Goal: Task Accomplishment & Management: Use online tool/utility

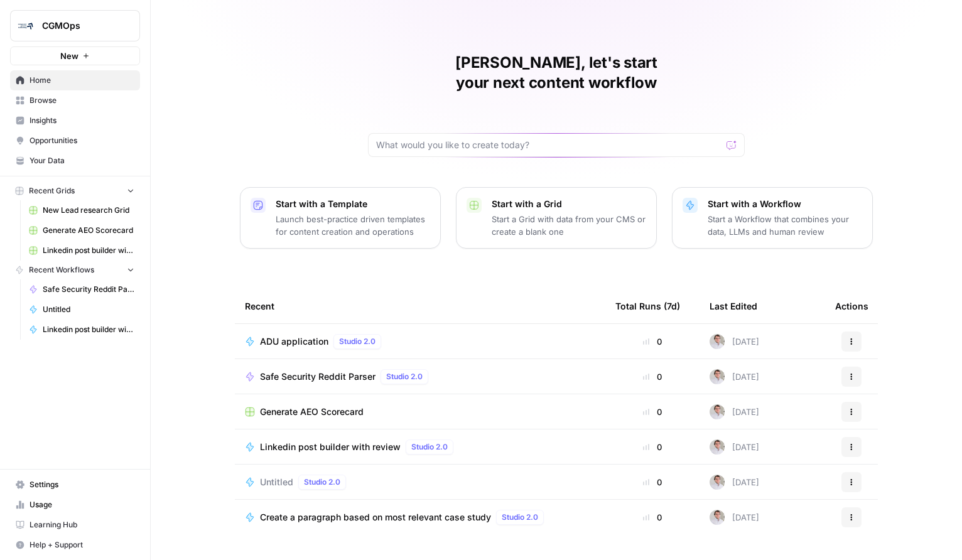
scroll to position [18, 0]
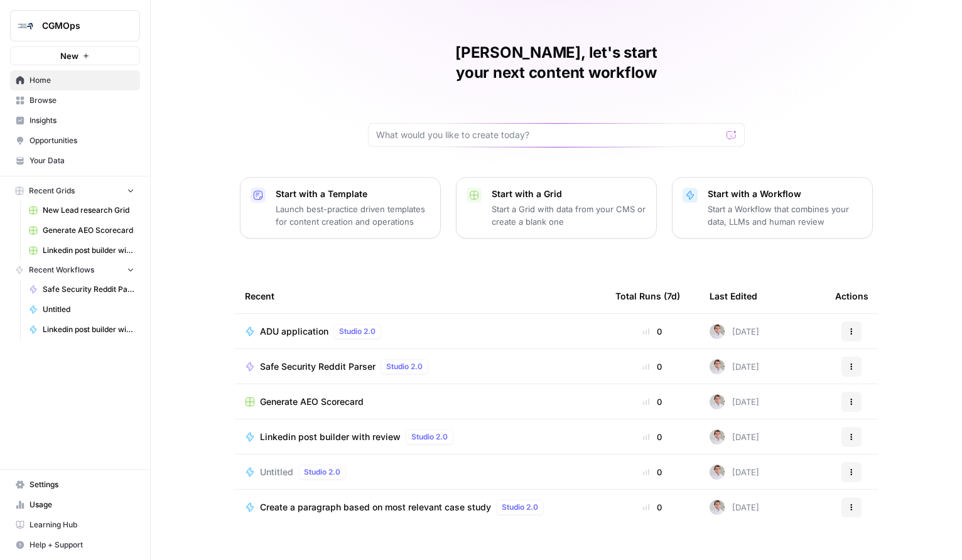
click at [65, 109] on link "Browse" at bounding box center [75, 100] width 130 height 20
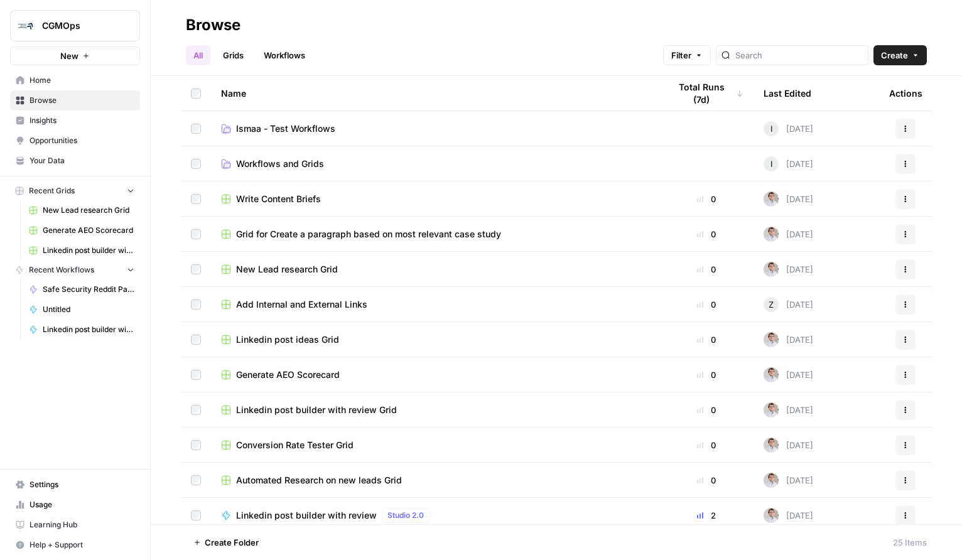
click at [75, 19] on span "CGMOps" at bounding box center [80, 25] width 76 height 13
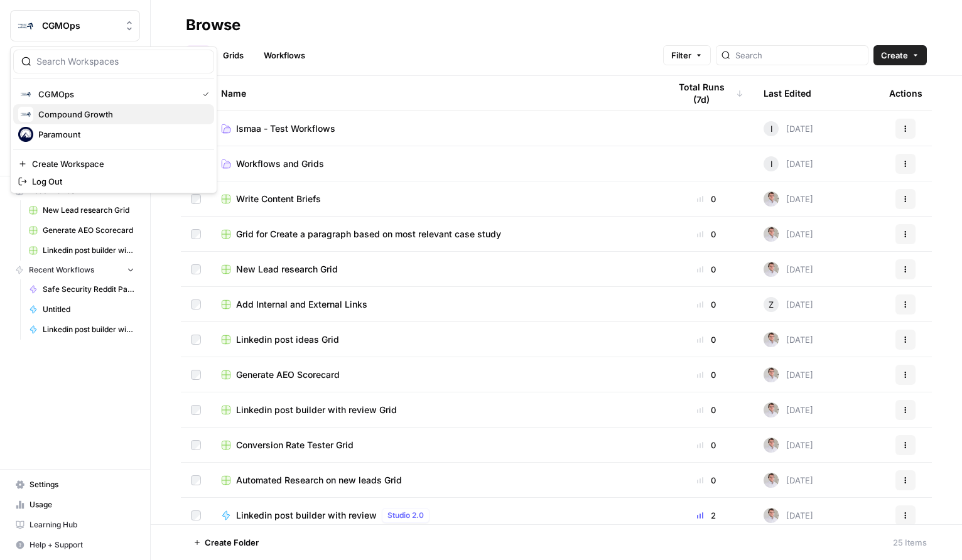
click at [97, 116] on span "Compound Growth" at bounding box center [121, 114] width 166 height 13
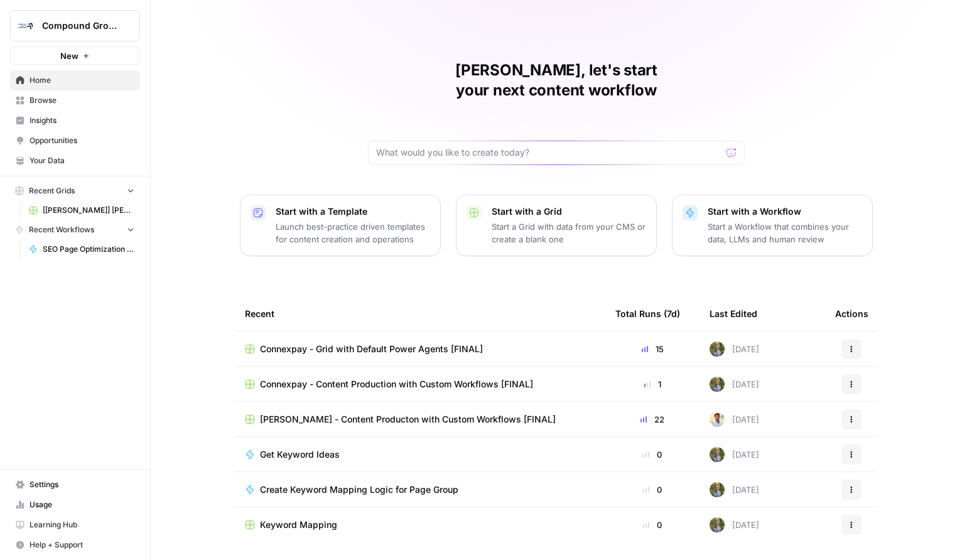
scroll to position [18, 0]
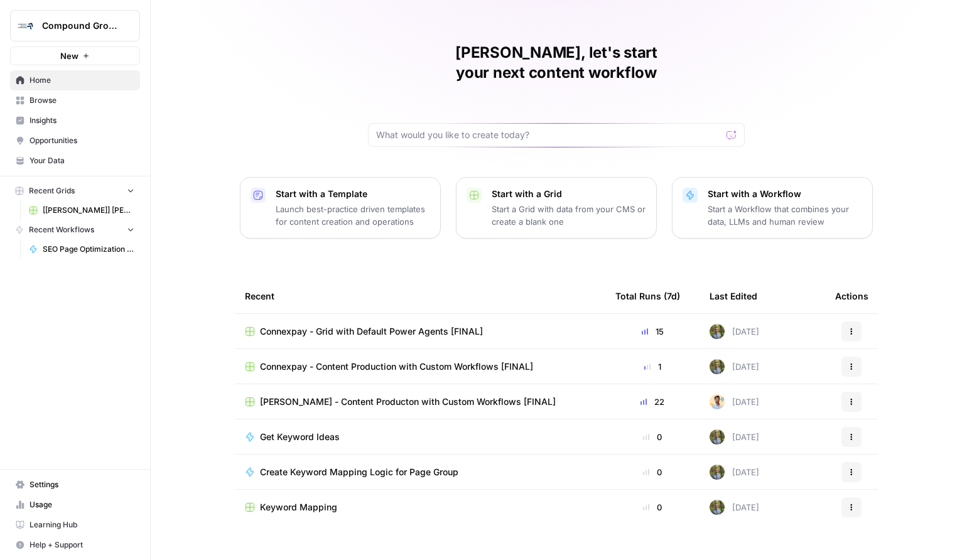
click at [77, 22] on span "Compound Growth" at bounding box center [80, 25] width 76 height 13
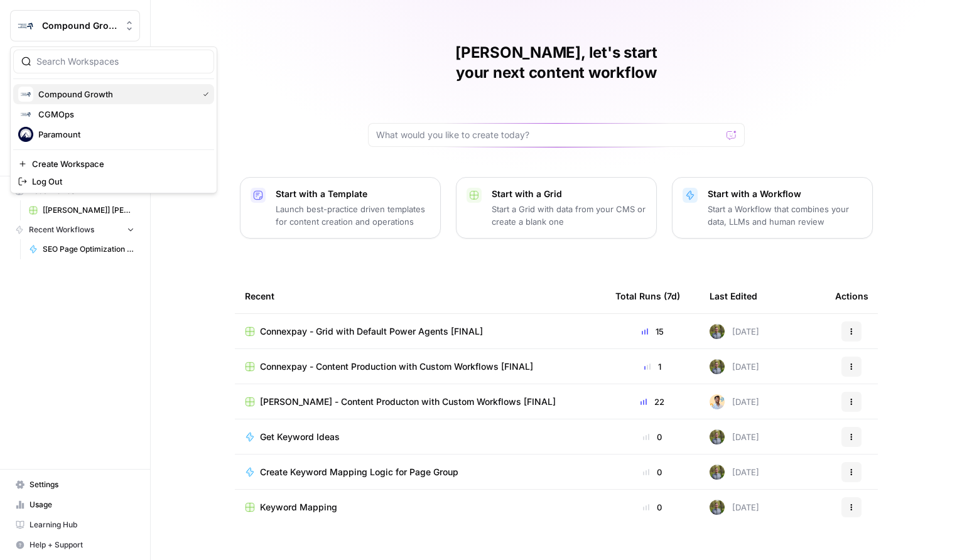
click at [89, 102] on button "Compound Growth" at bounding box center [113, 94] width 201 height 20
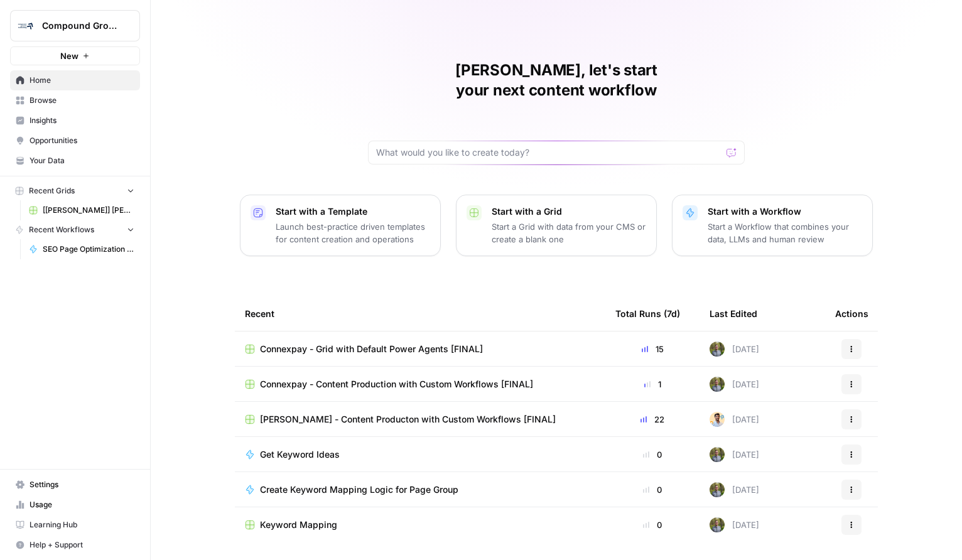
click at [81, 31] on span "Compound Growth" at bounding box center [80, 25] width 76 height 13
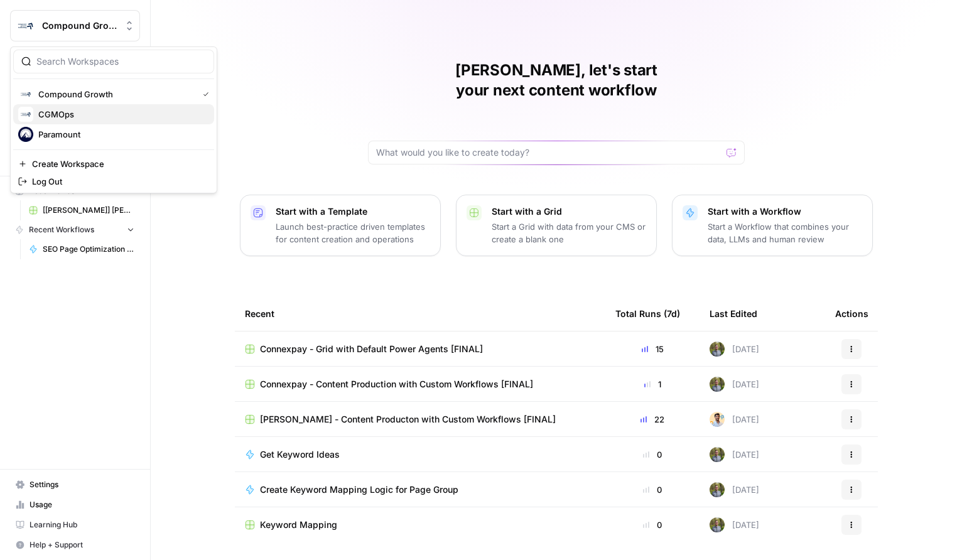
click at [97, 112] on span "CGMOps" at bounding box center [121, 114] width 166 height 13
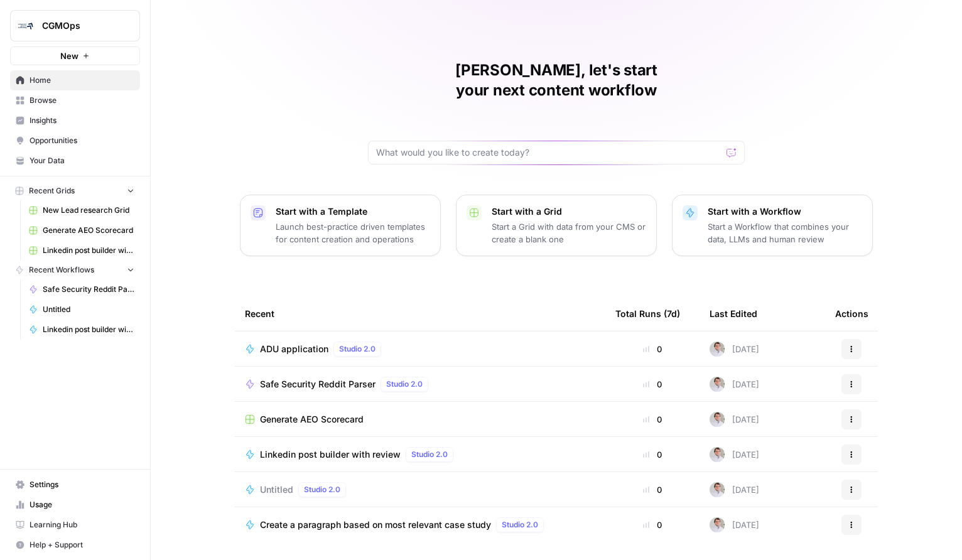
scroll to position [18, 0]
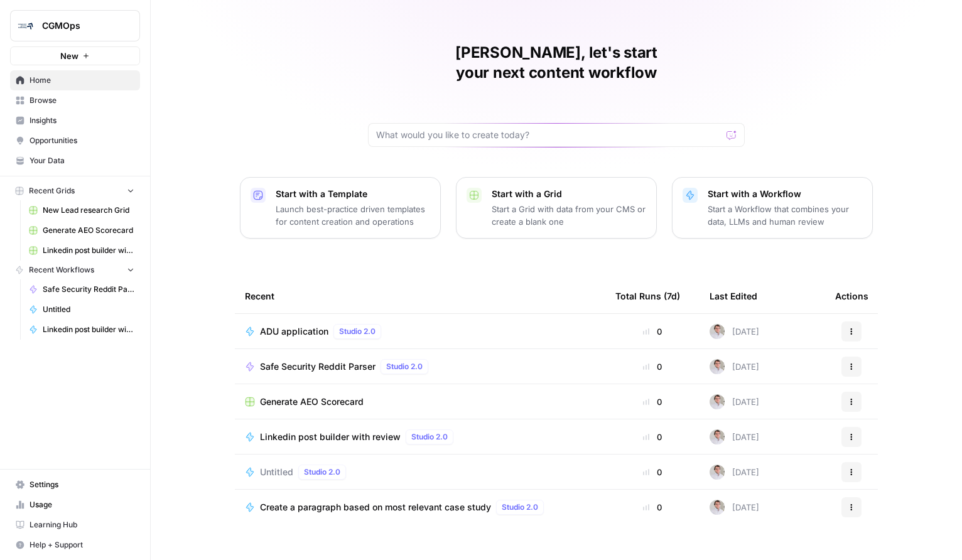
click at [64, 102] on span "Browse" at bounding box center [82, 100] width 105 height 11
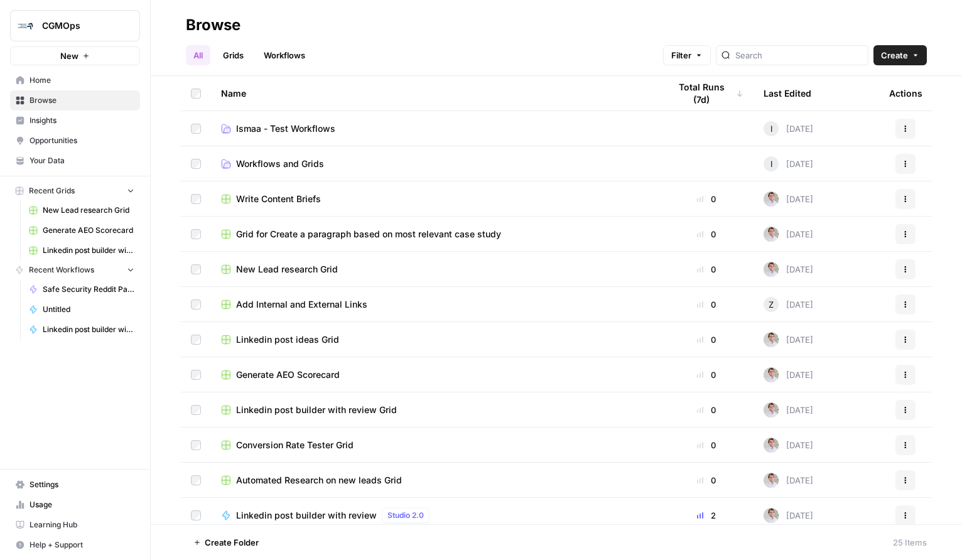
click at [240, 61] on link "Grids" at bounding box center [233, 55] width 36 height 20
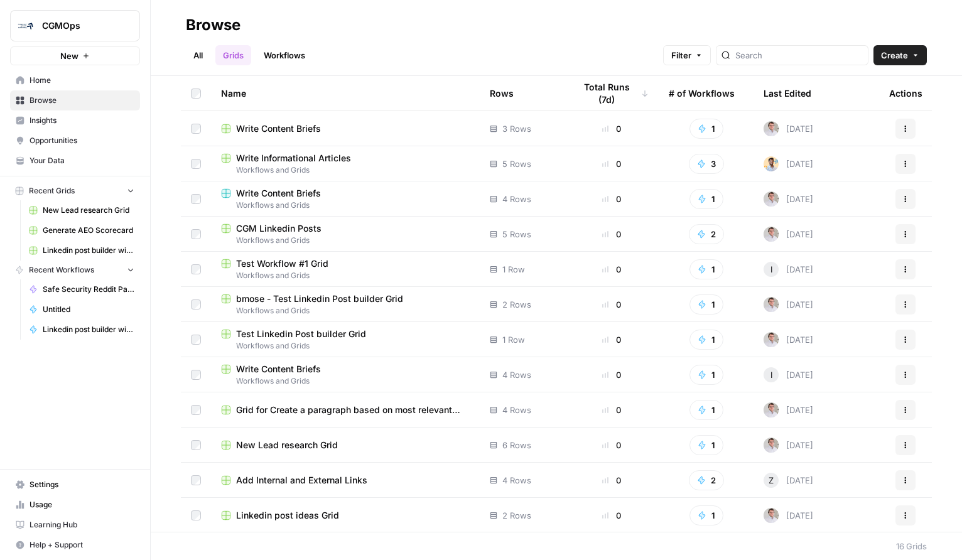
click at [276, 61] on link "Workflows" at bounding box center [284, 55] width 57 height 20
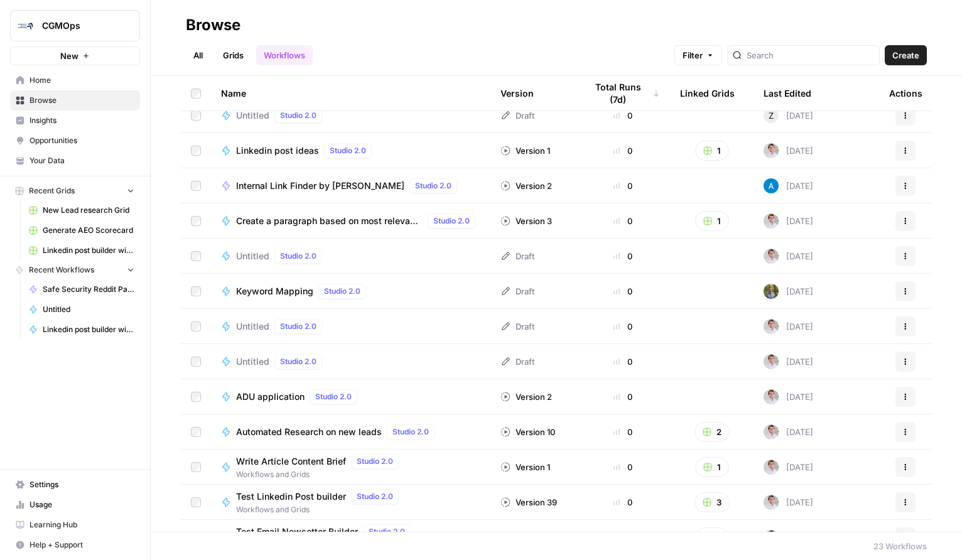
scroll to position [256, 0]
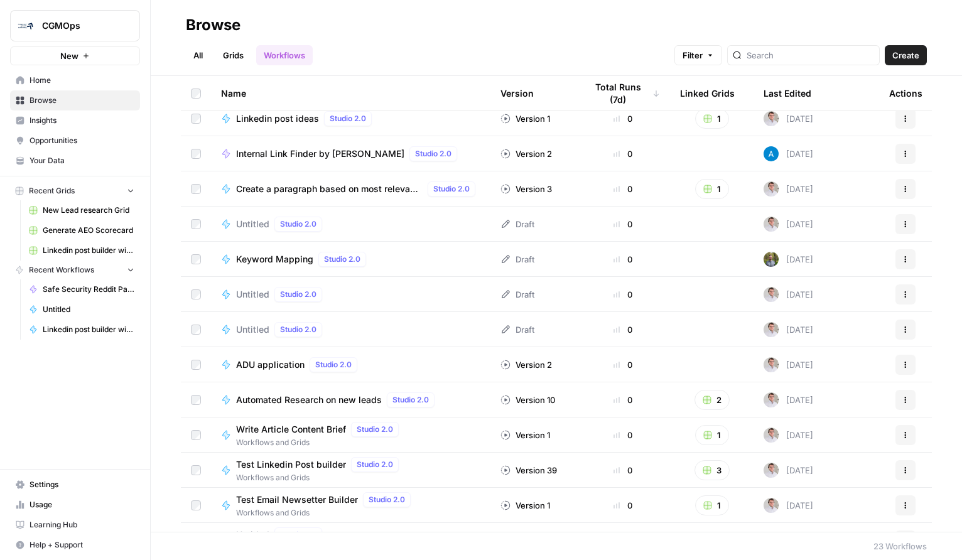
click at [318, 395] on span "Automated Research on new leads" at bounding box center [309, 400] width 146 height 13
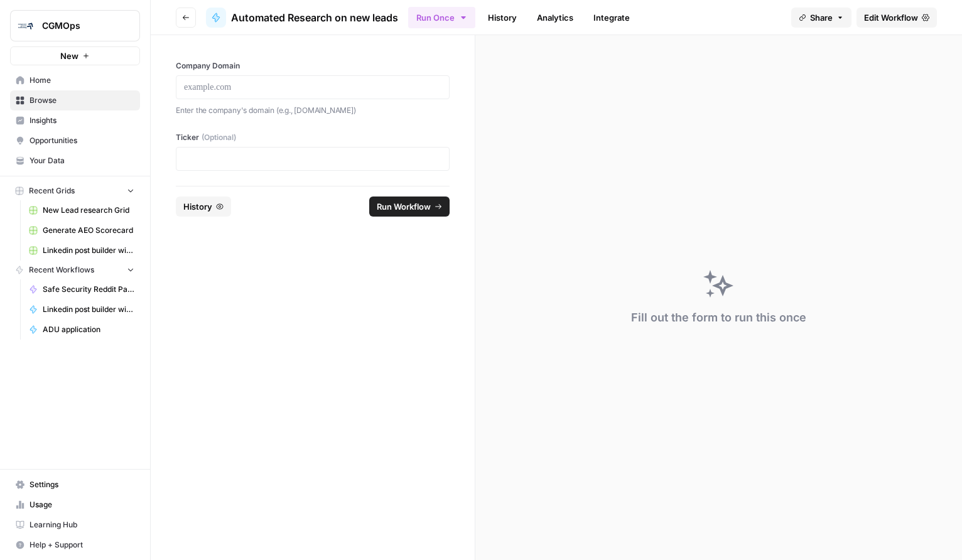
click at [185, 12] on button "Go back" at bounding box center [186, 18] width 20 height 20
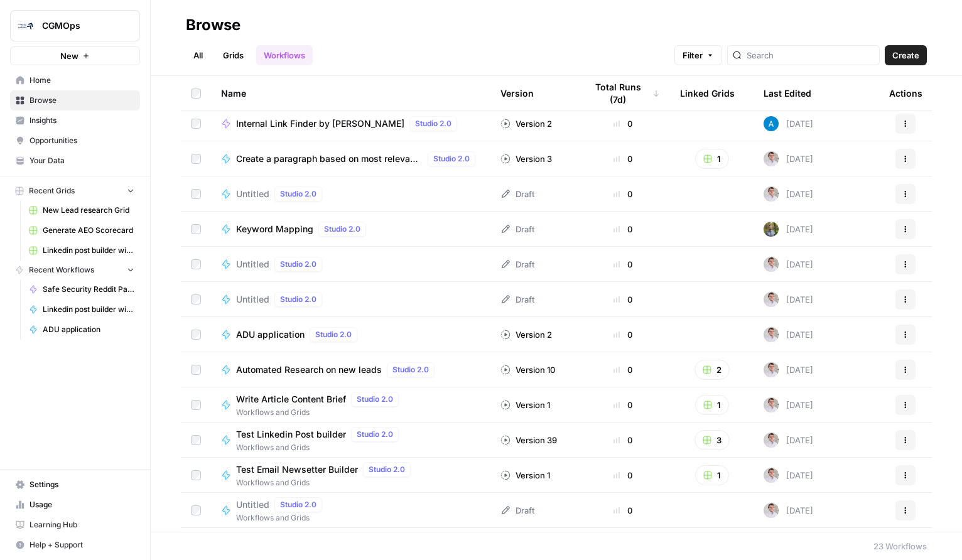
scroll to position [287, 0]
click at [292, 368] on span "Automated Research on new leads" at bounding box center [309, 369] width 146 height 13
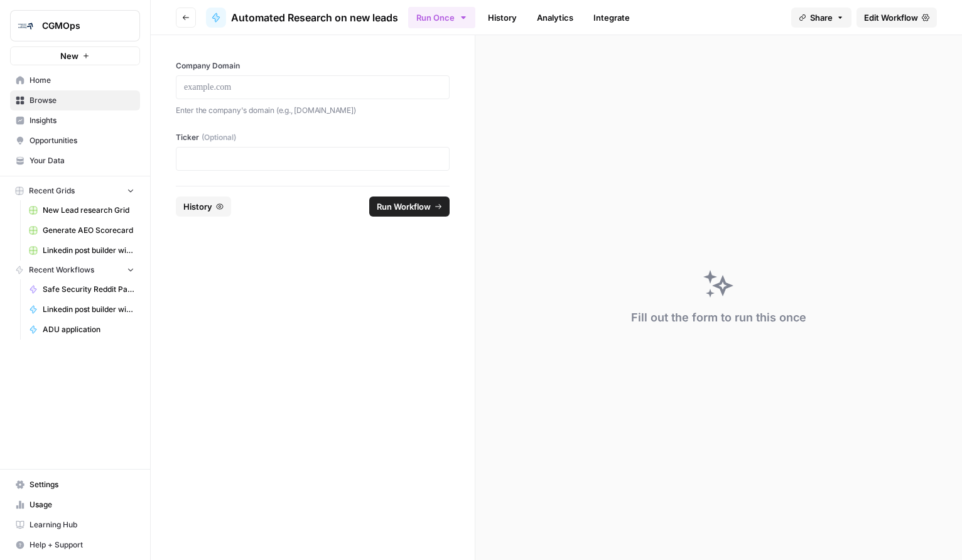
click at [899, 17] on span "Edit Workflow" at bounding box center [891, 17] width 54 height 13
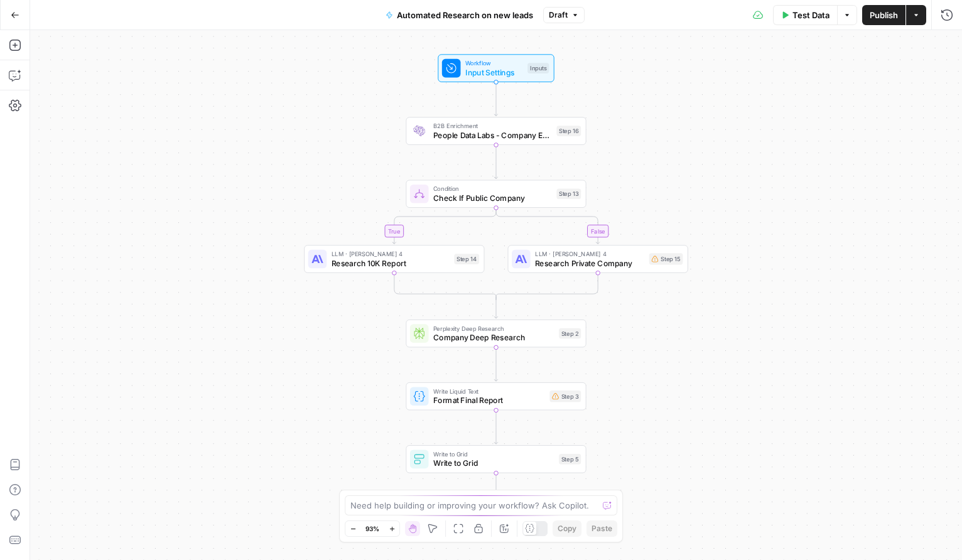
click at [490, 343] on div "Perplexity Deep Research Company Deep Research Step 2 Copy step Delete step Add…" at bounding box center [496, 334] width 180 height 28
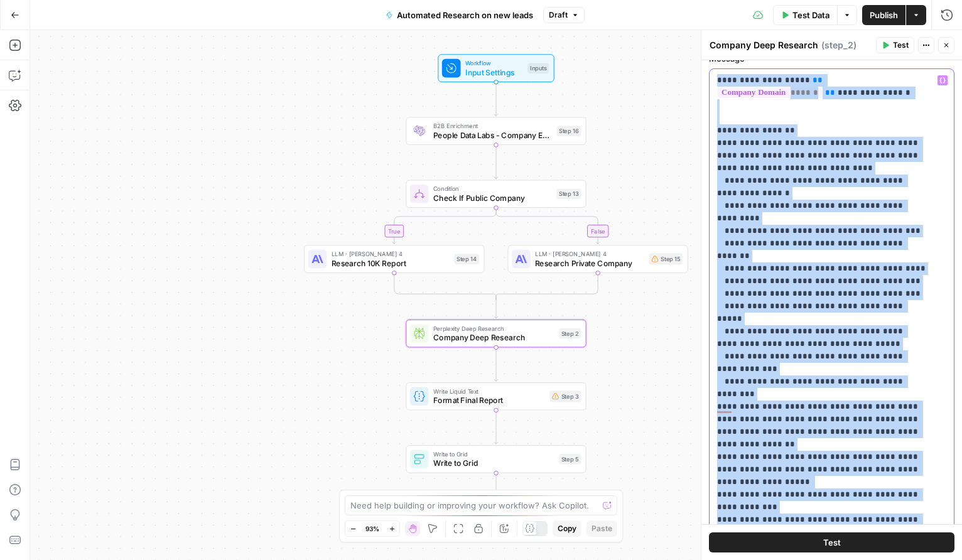
scroll to position [26, 0]
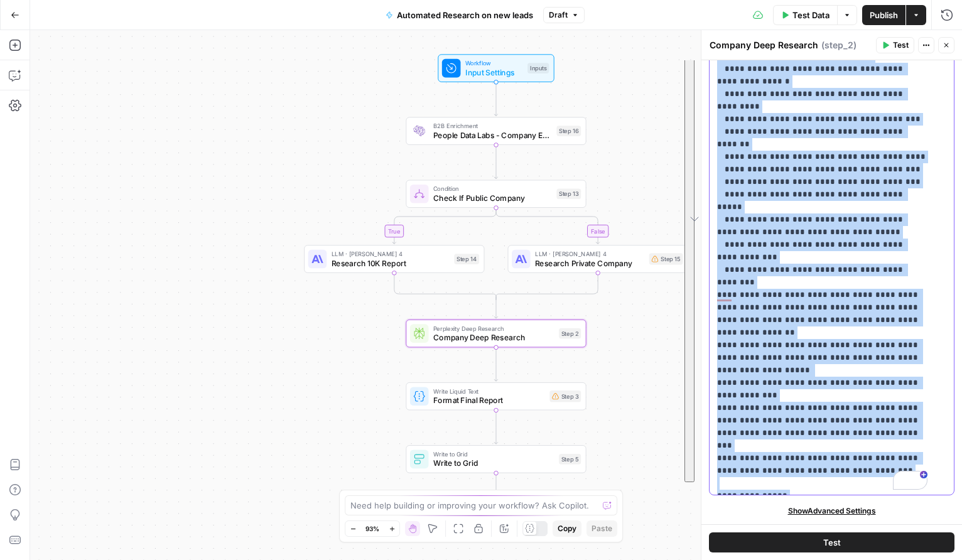
drag, startPoint x: 718, startPoint y: 98, endPoint x: 830, endPoint y: 582, distance: 496.8
click at [830, 559] on html "CGMOps New Home Browse Insights Opportunities Your Data Recent Grids New Lead r…" at bounding box center [481, 280] width 962 height 560
copy p "**********"
click at [787, 115] on p "**********" at bounding box center [822, 225] width 210 height 527
